Goal: Check status: Check status

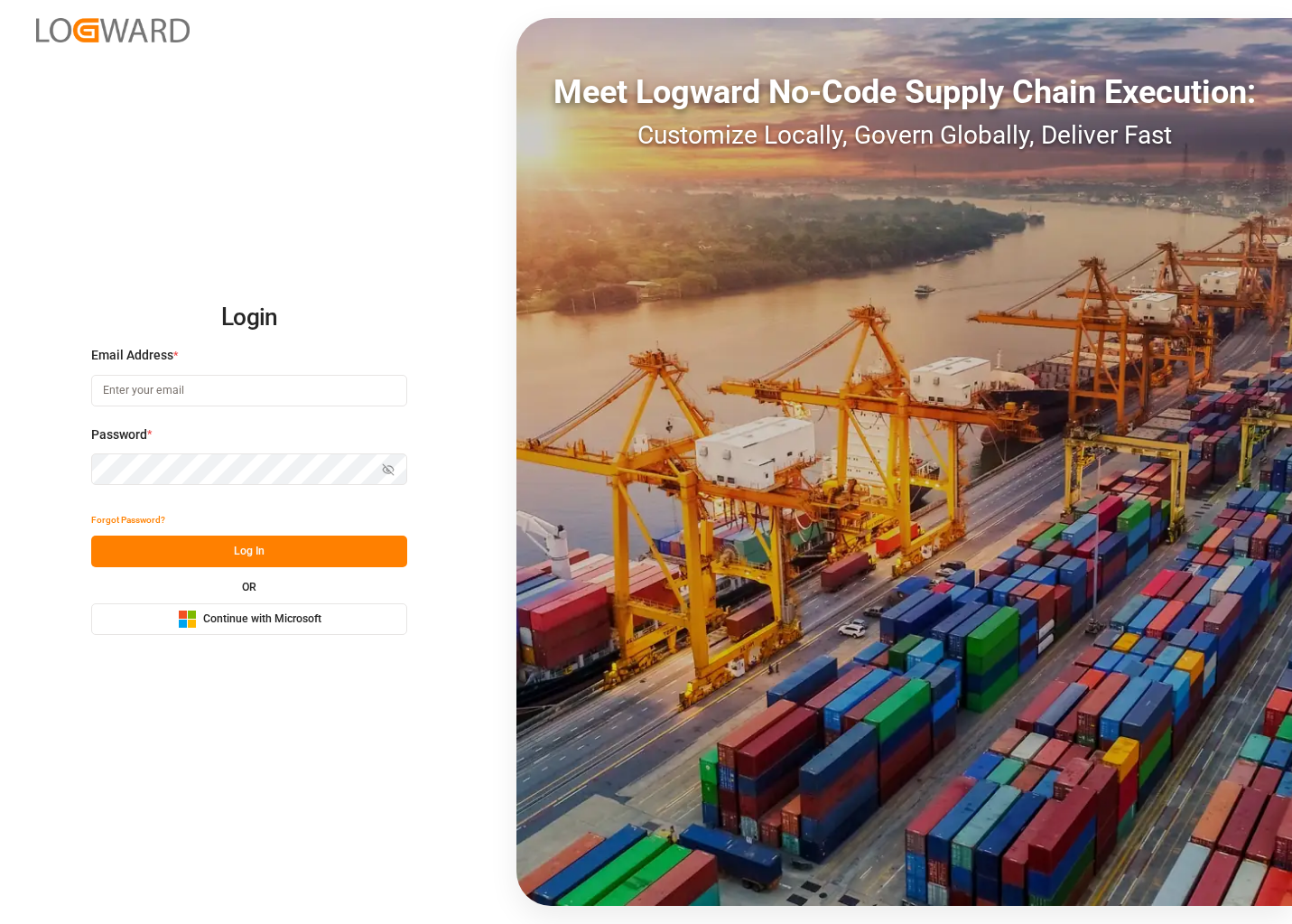
click at [200, 613] on div "Microsoft Logo Continue with Microsoft" at bounding box center [250, 619] width 144 height 19
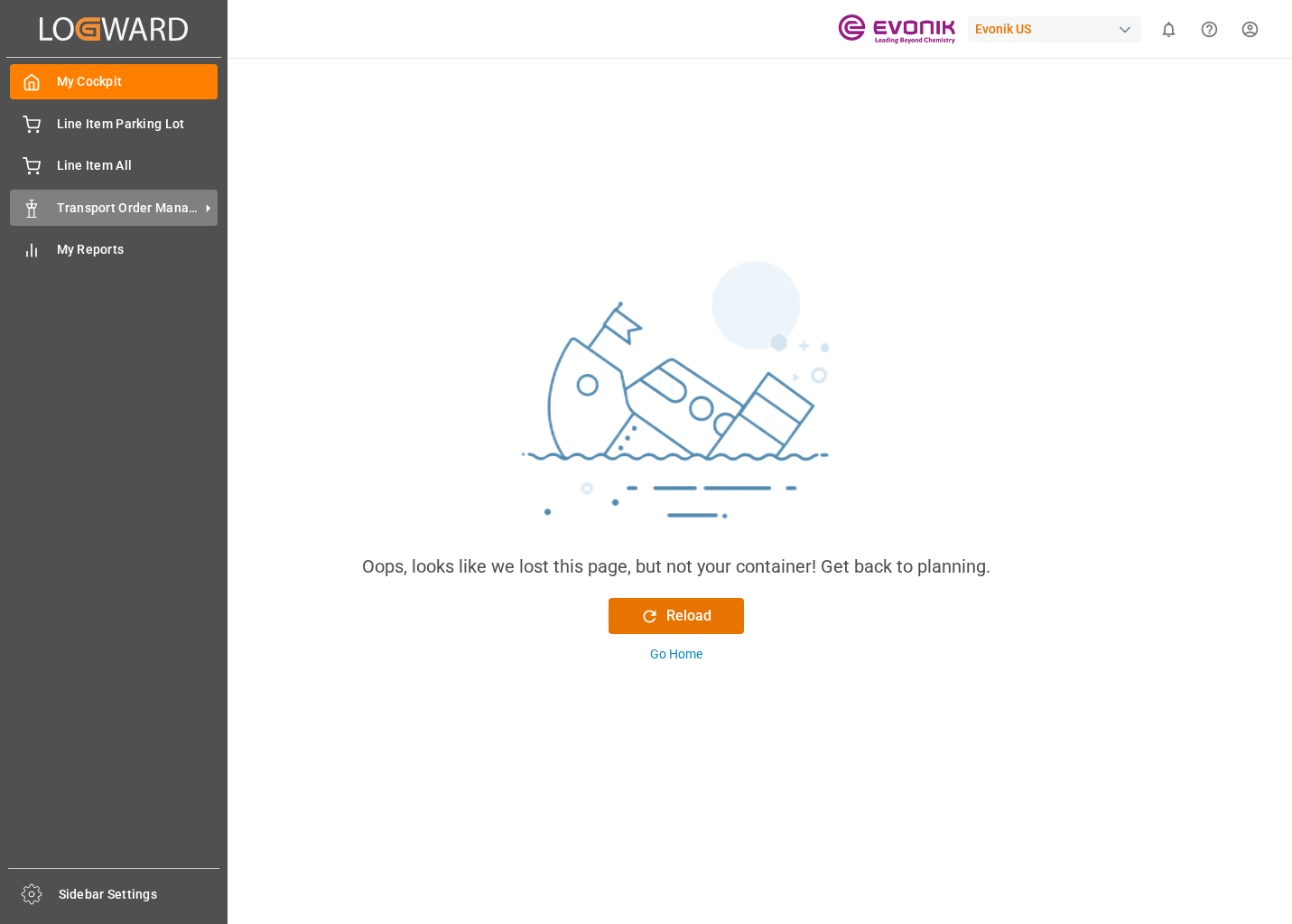
click at [63, 211] on span "Transport Order Management" at bounding box center [127, 208] width 143 height 19
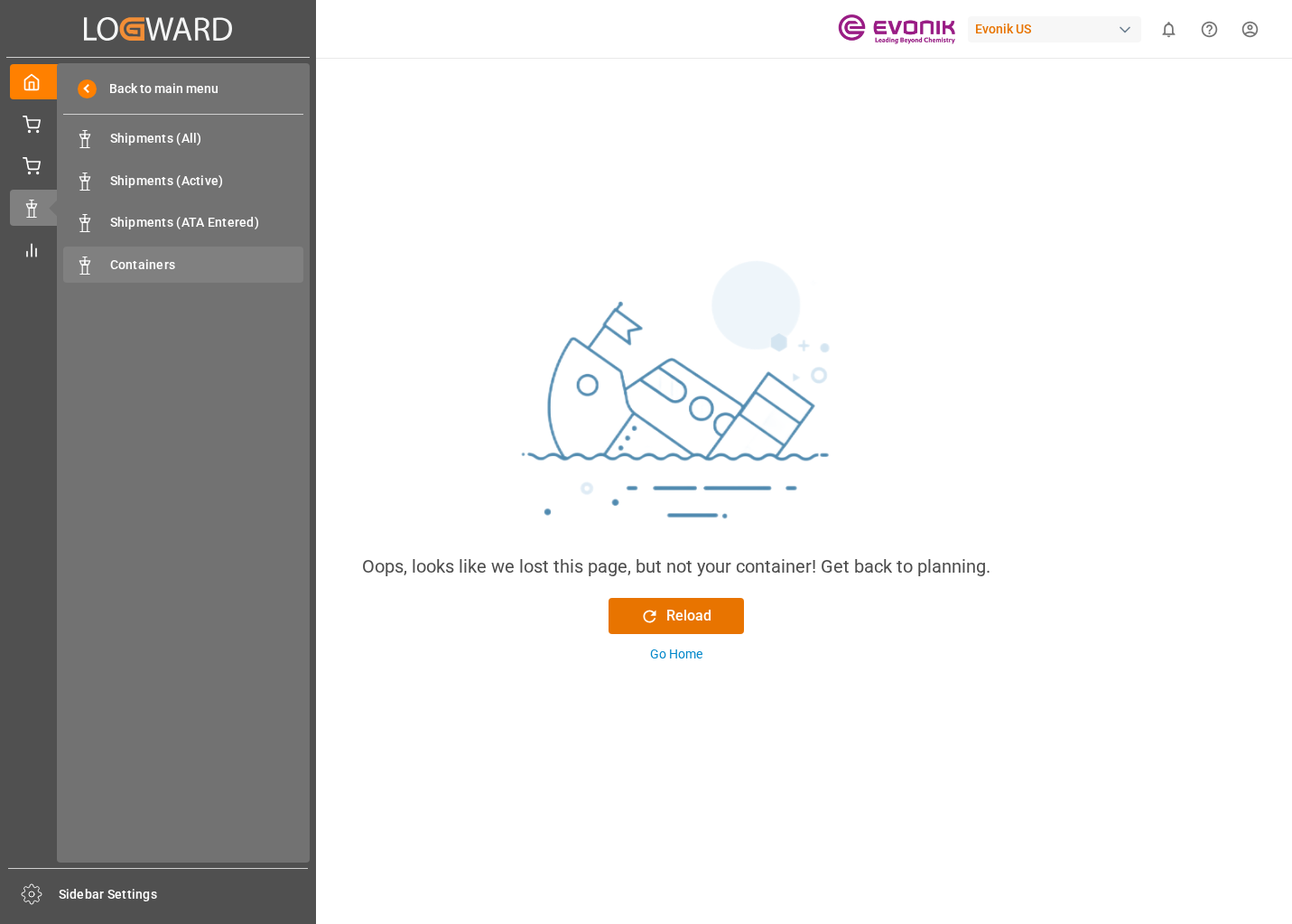
click at [139, 259] on span "Containers" at bounding box center [207, 265] width 194 height 19
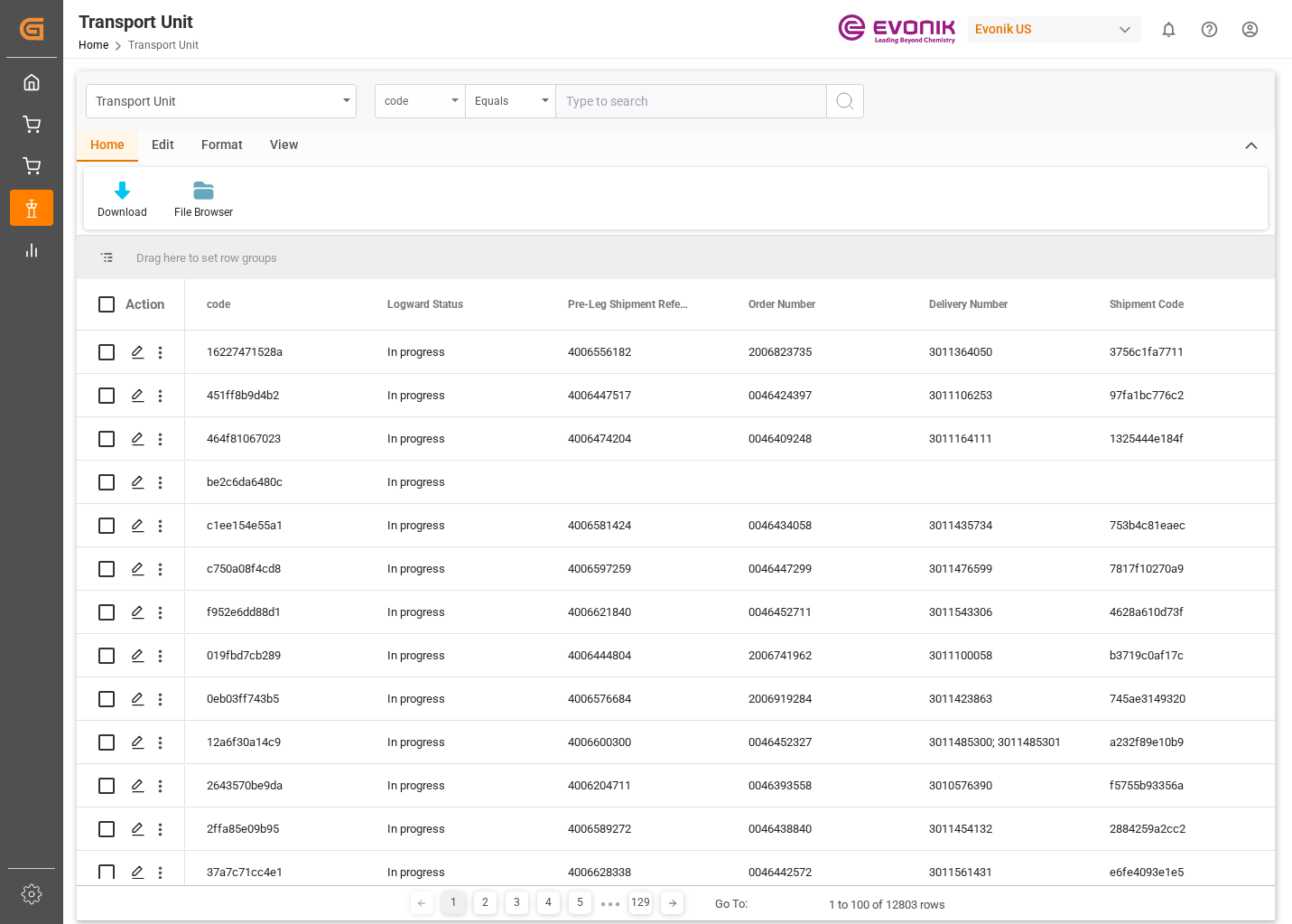
click at [442, 102] on div "code" at bounding box center [416, 99] width 61 height 21
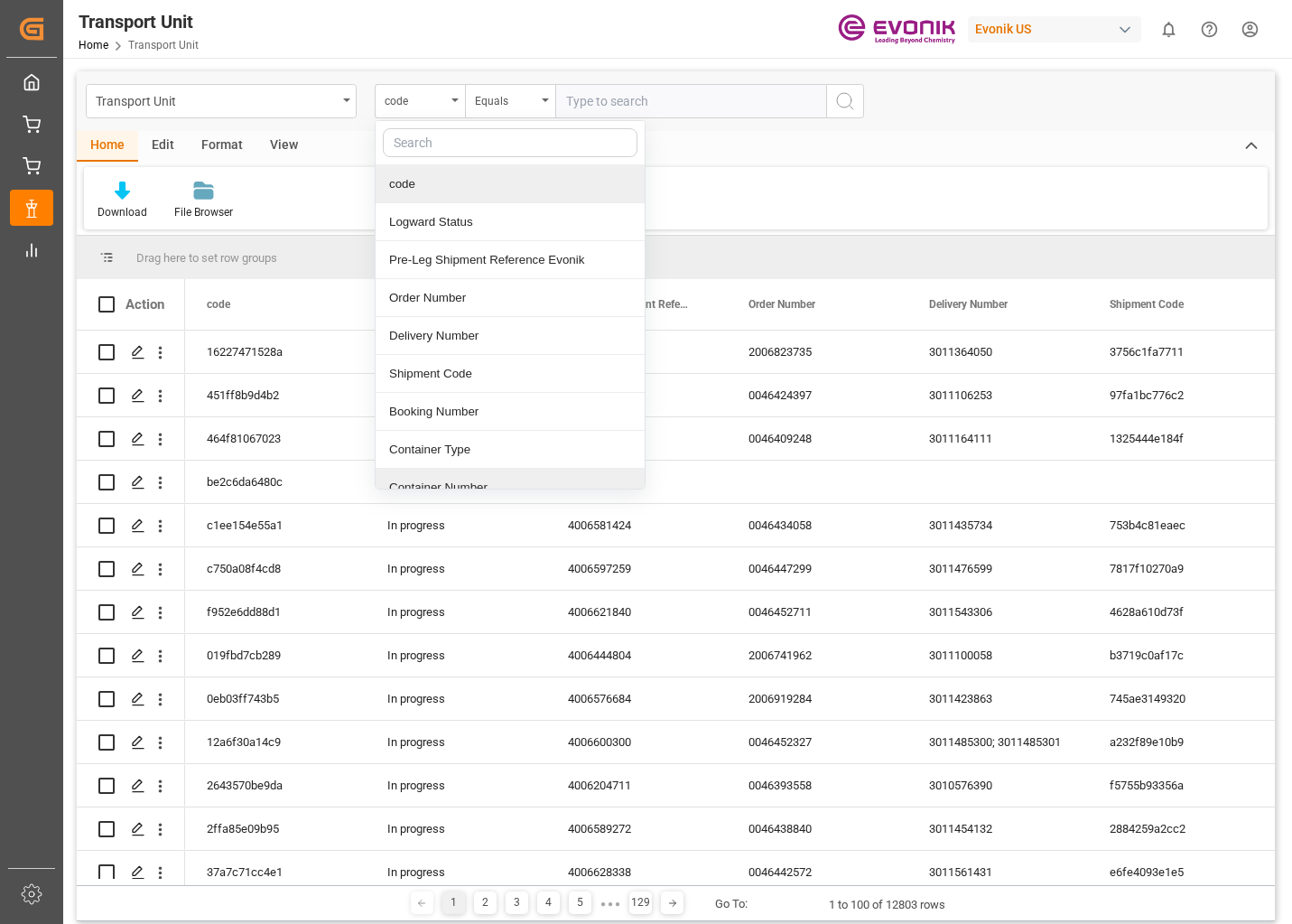
click at [467, 475] on div "Container Number" at bounding box center [510, 487] width 269 height 38
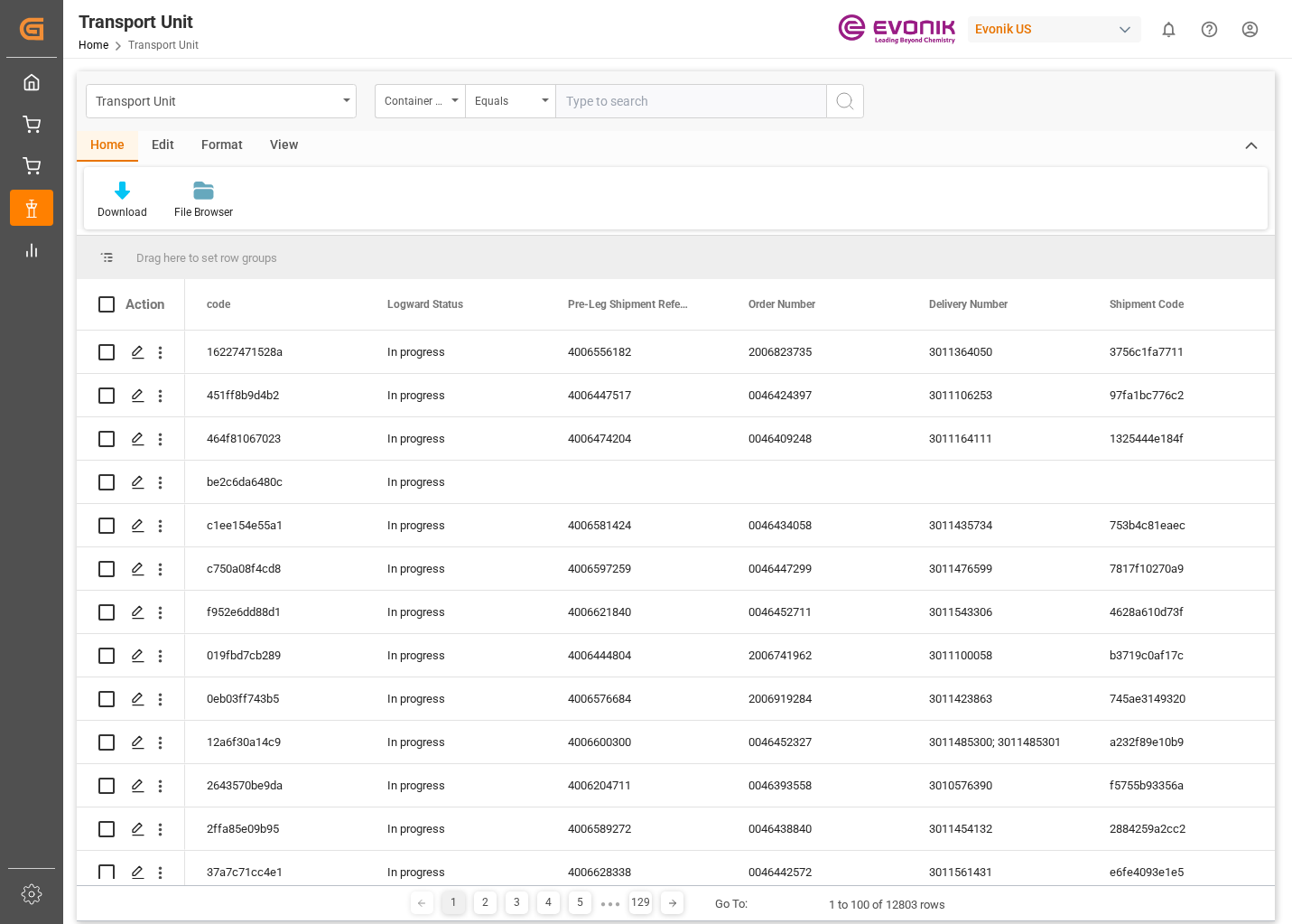
click at [702, 104] on input "text" at bounding box center [691, 101] width 271 height 34
click at [619, 107] on input "UACU" at bounding box center [691, 101] width 271 height 34
type input "UACU4125786"
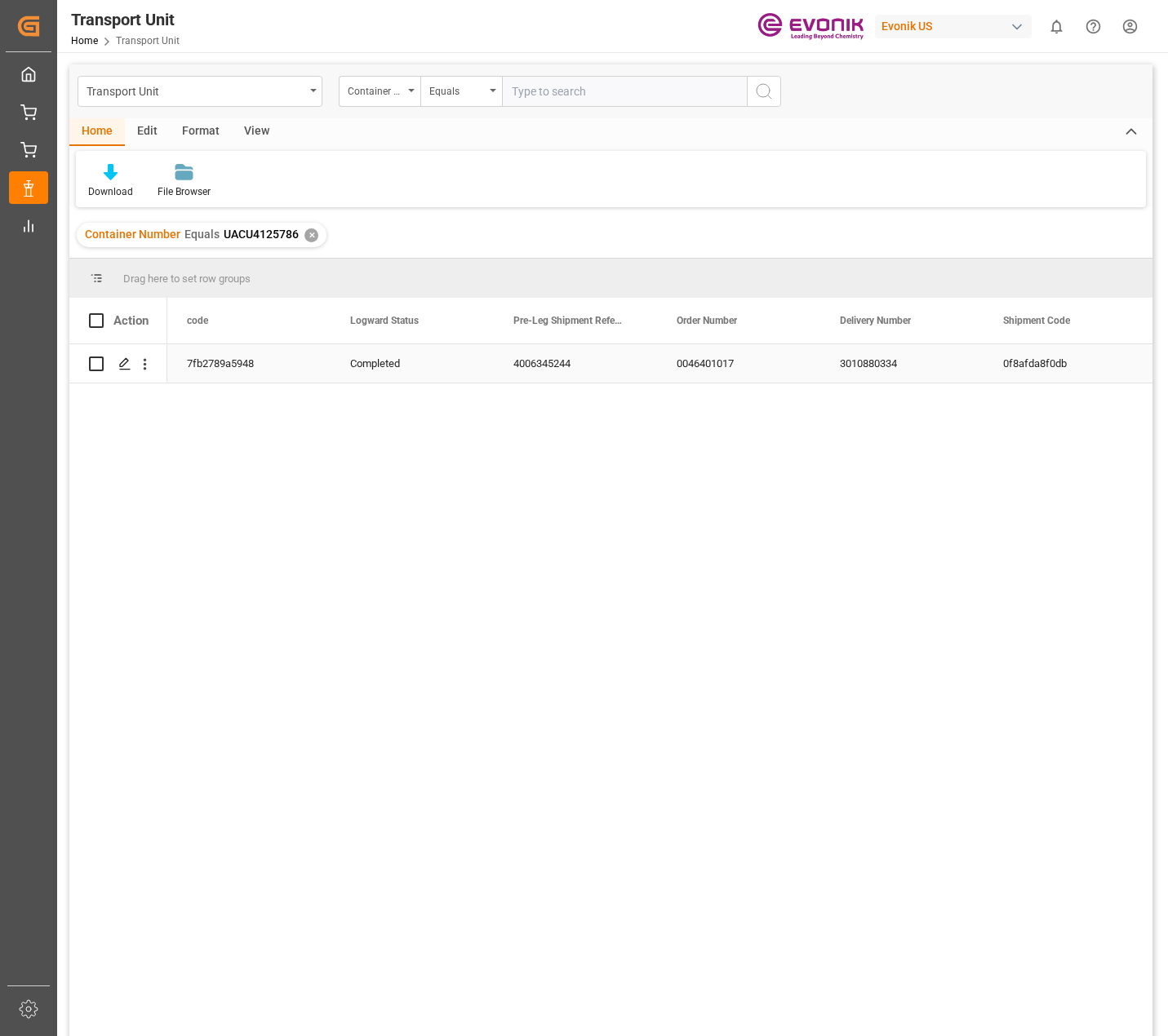
click at [951, 376] on div "3010880334" at bounding box center [902, 364] width 164 height 38
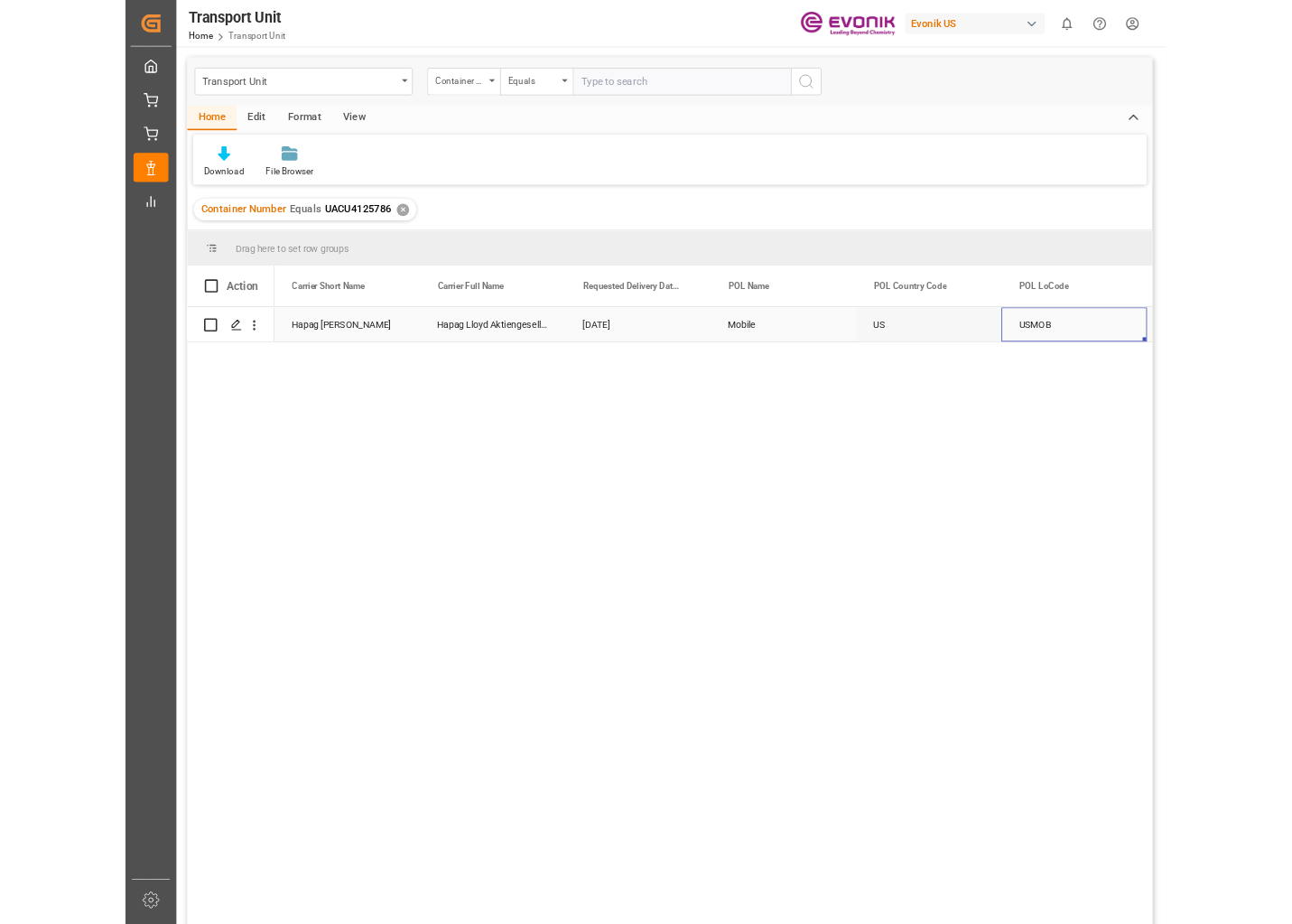
scroll to position [0, 1986]
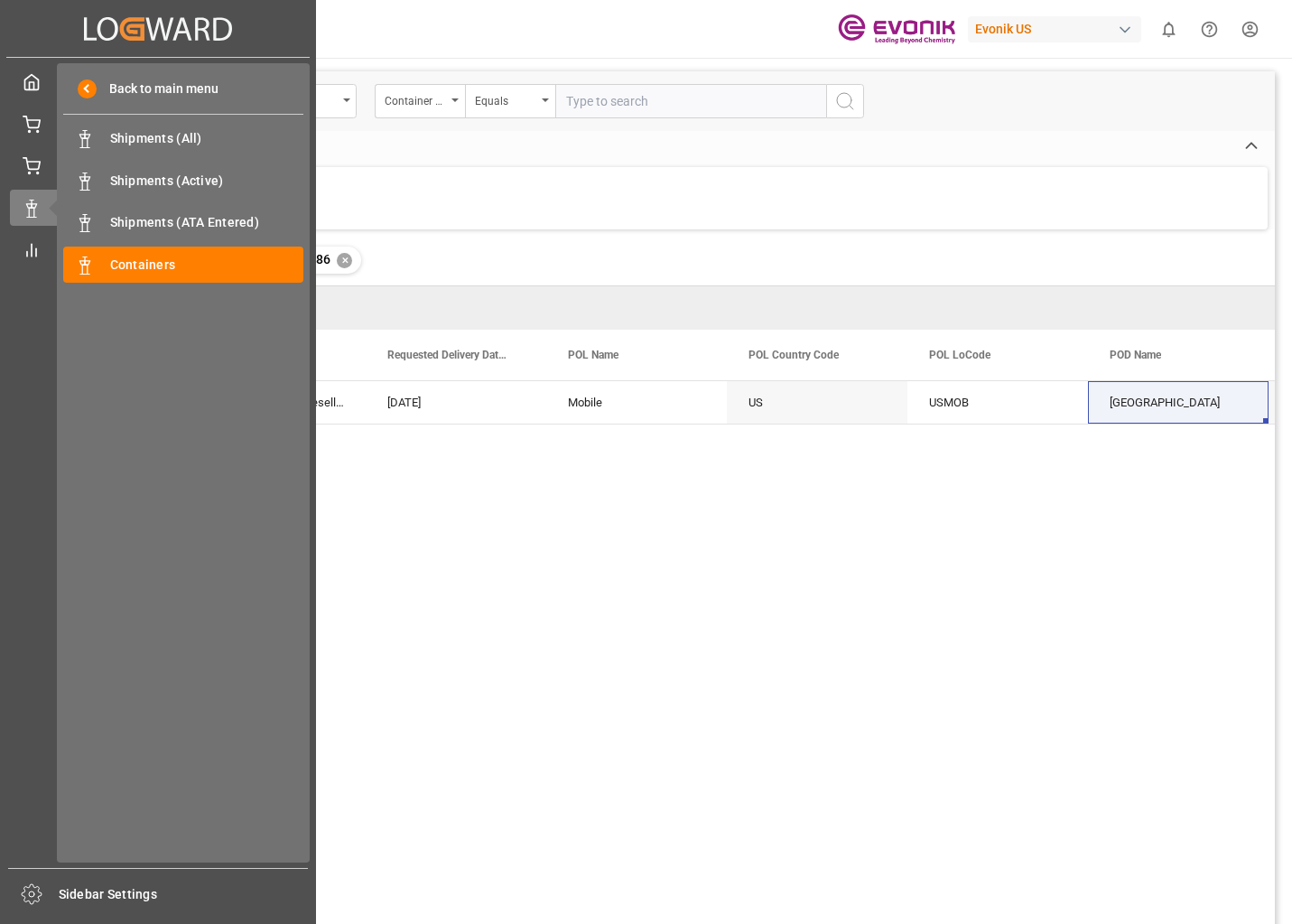
click at [17, 436] on div "My Cockpit My Cockpit Line Item Parking Lot Line Item Parking Lot Line Item All…" at bounding box center [158, 462] width 304 height 810
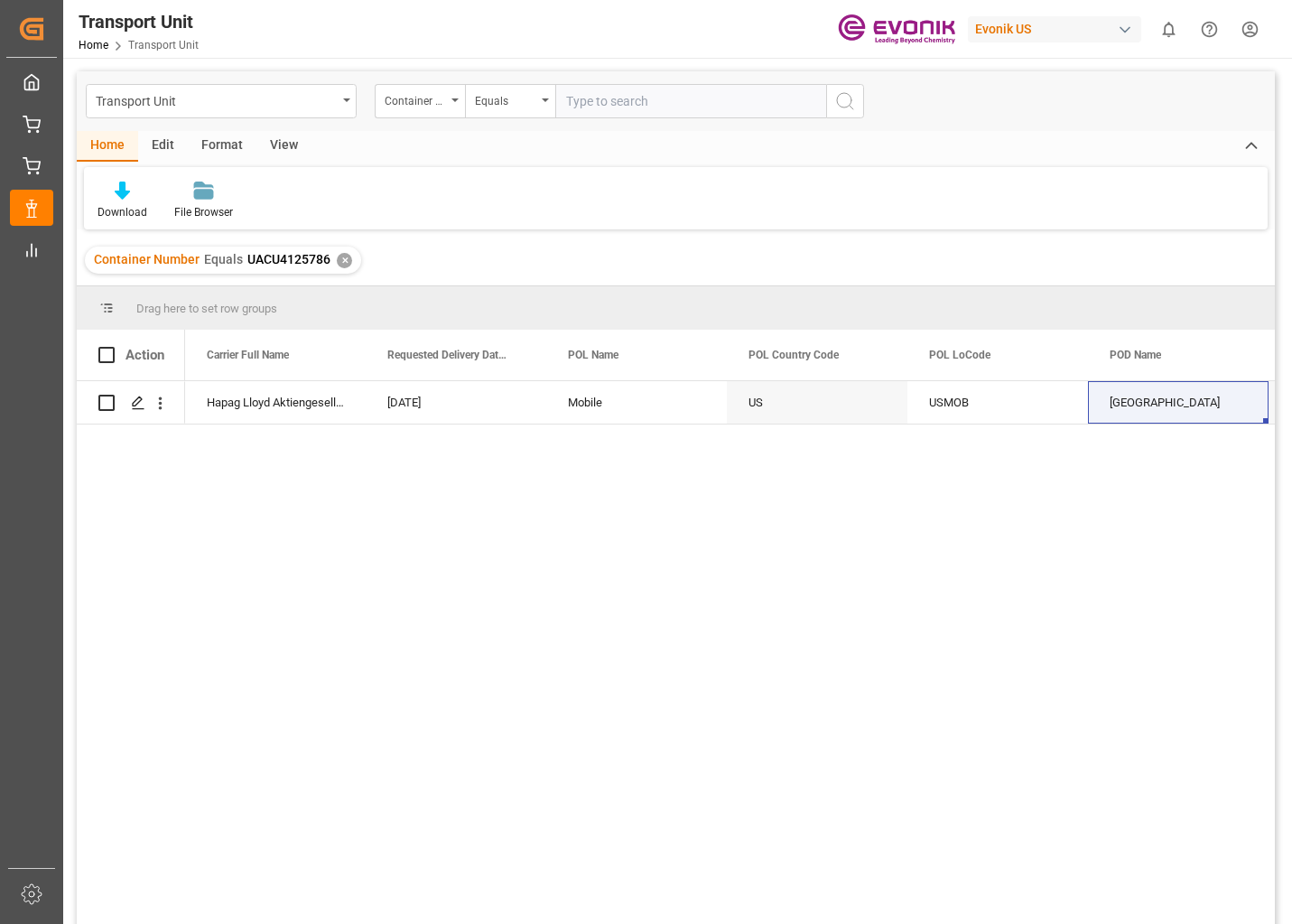
click at [857, 557] on div "HLCU Hapag [PERSON_NAME] Hapag [PERSON_NAME] Aktiengesellschaft [DATE] Mobile […" at bounding box center [730, 658] width 1090 height 554
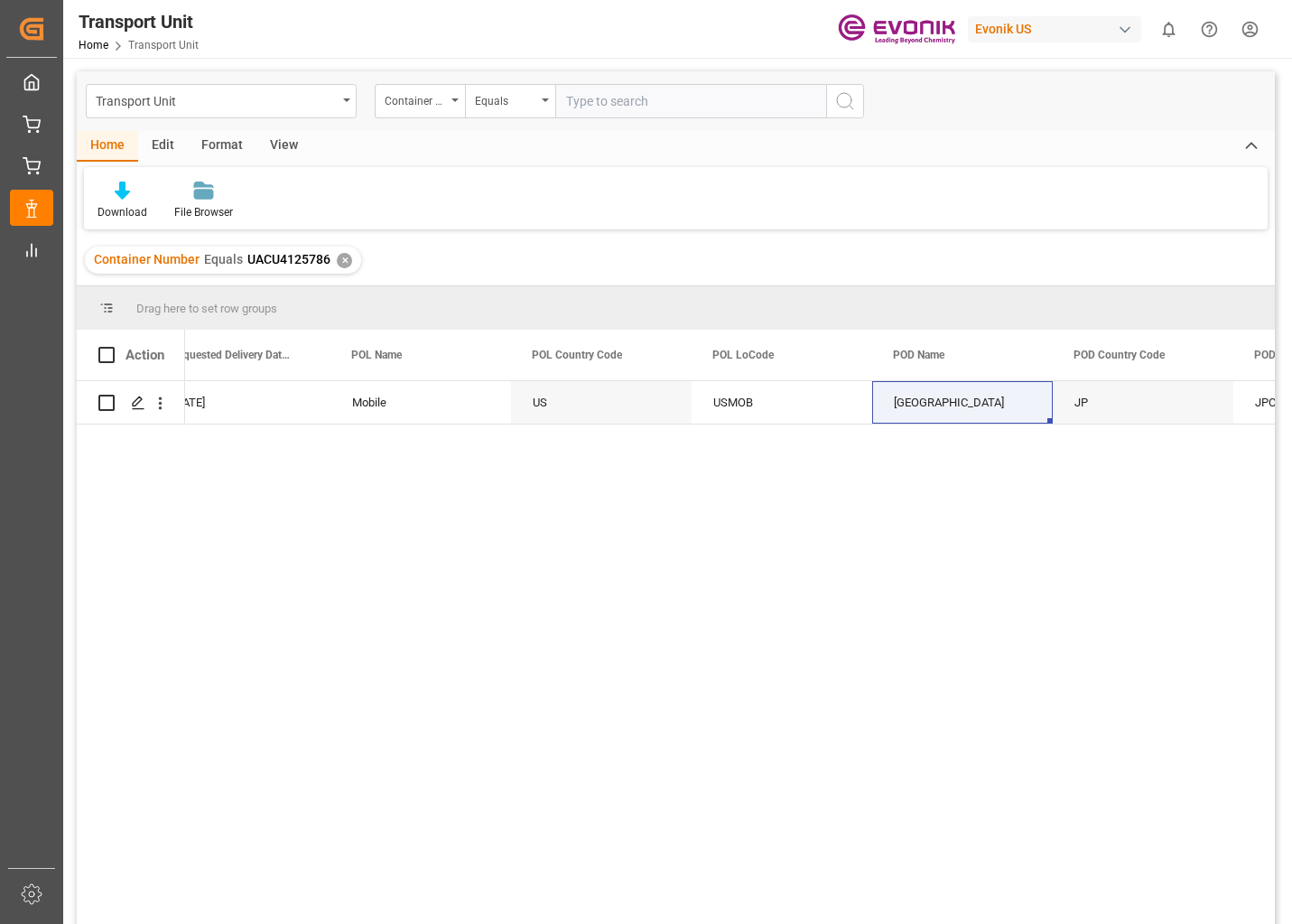
scroll to position [0, 0]
